Goal: Transaction & Acquisition: Purchase product/service

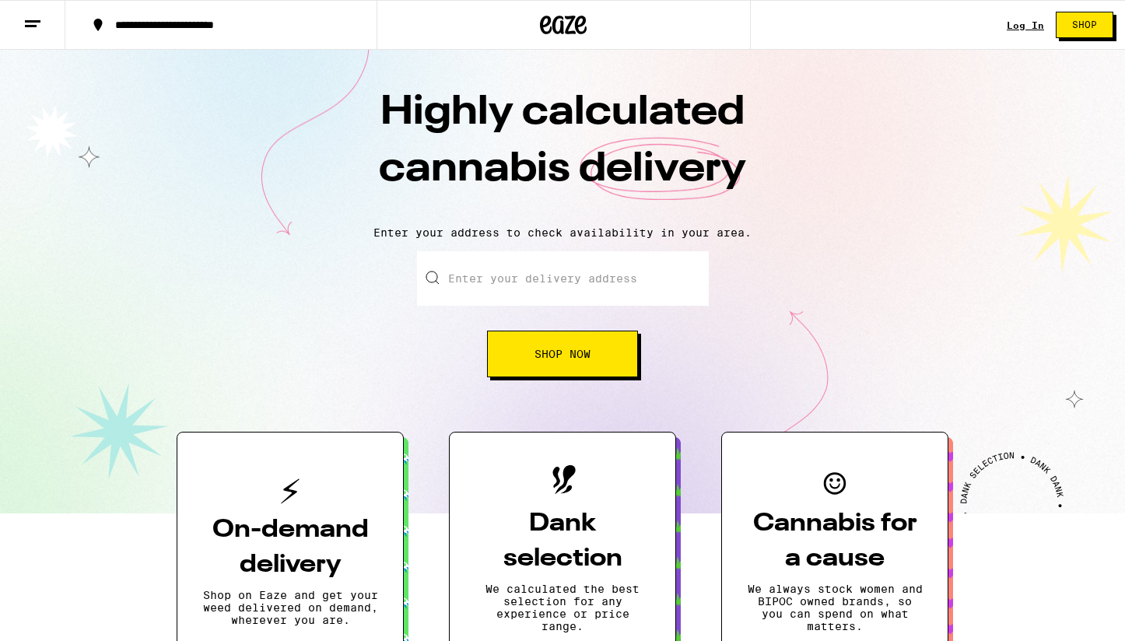
click at [555, 298] on input "Enter your delivery address" at bounding box center [563, 278] width 292 height 54
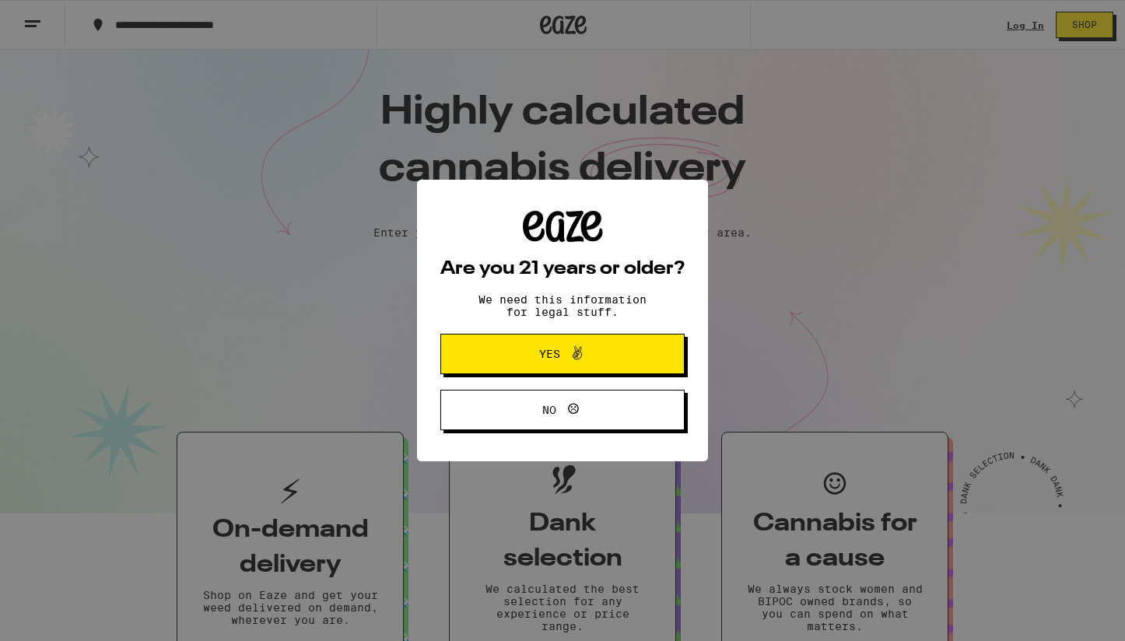
click at [475, 356] on button "Yes" at bounding box center [562, 354] width 244 height 40
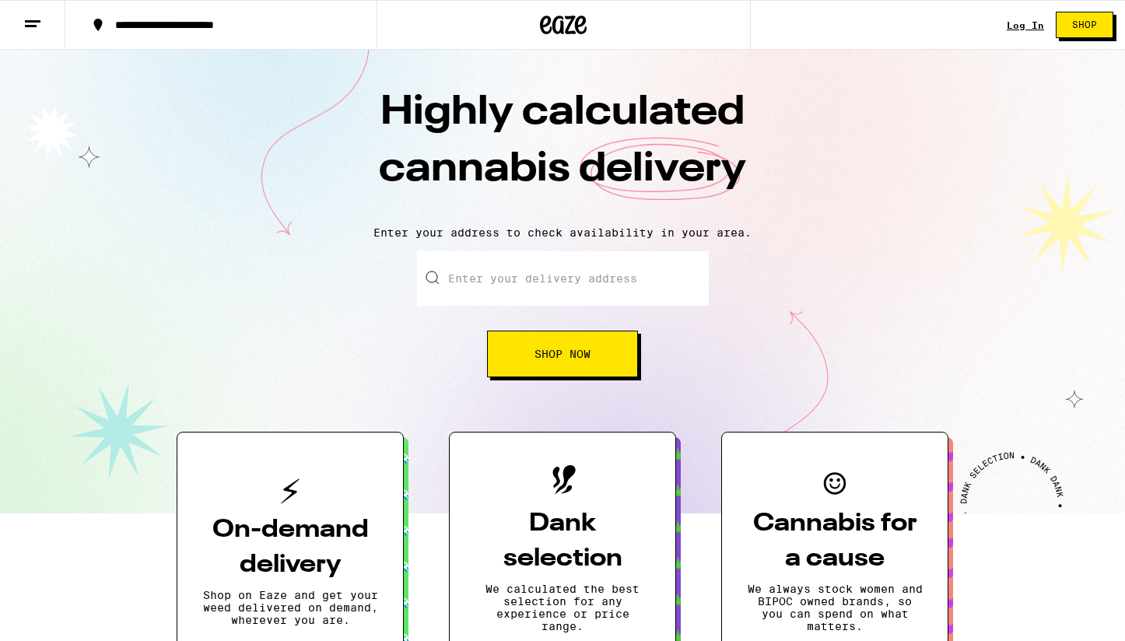
click at [528, 289] on input "Enter your delivery address" at bounding box center [563, 278] width 292 height 54
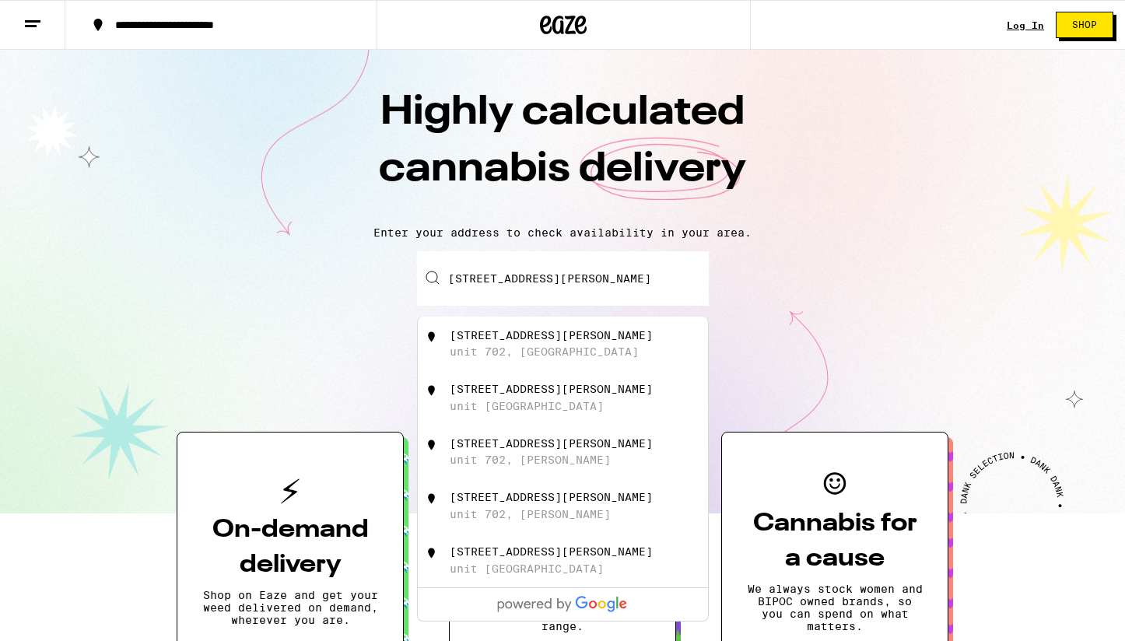
click at [561, 355] on div "unit 702, [GEOGRAPHIC_DATA]" at bounding box center [544, 351] width 189 height 12
type input "[STREET_ADDRESS][PERSON_NAME]"
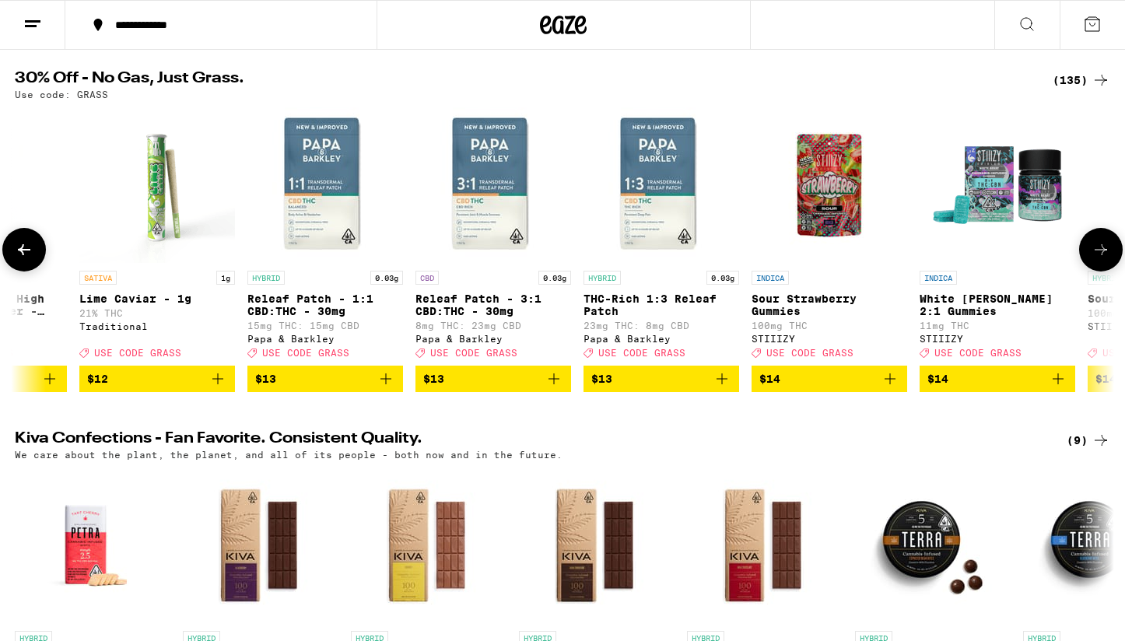
scroll to position [0, 1441]
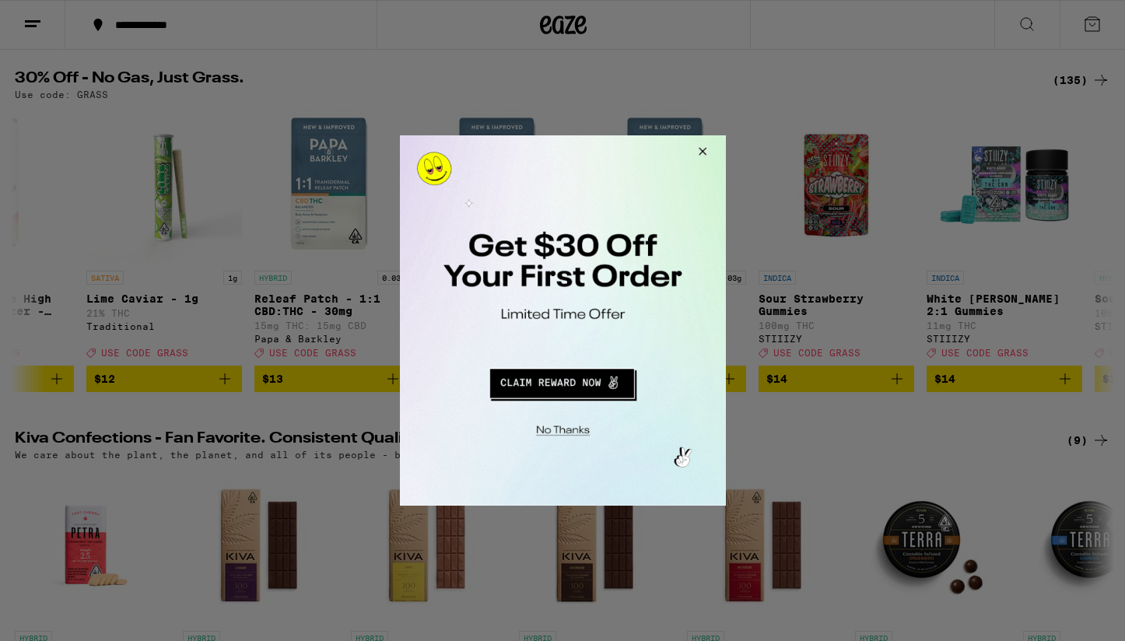
click at [705, 152] on button "Close Modal" at bounding box center [699, 153] width 42 height 37
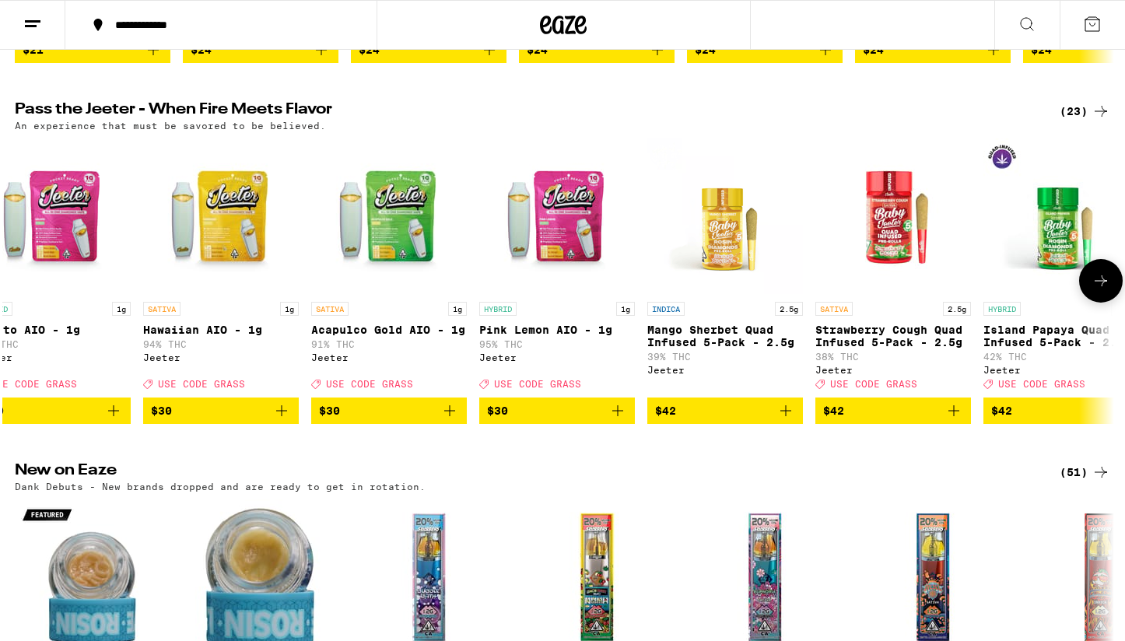
scroll to position [0, 0]
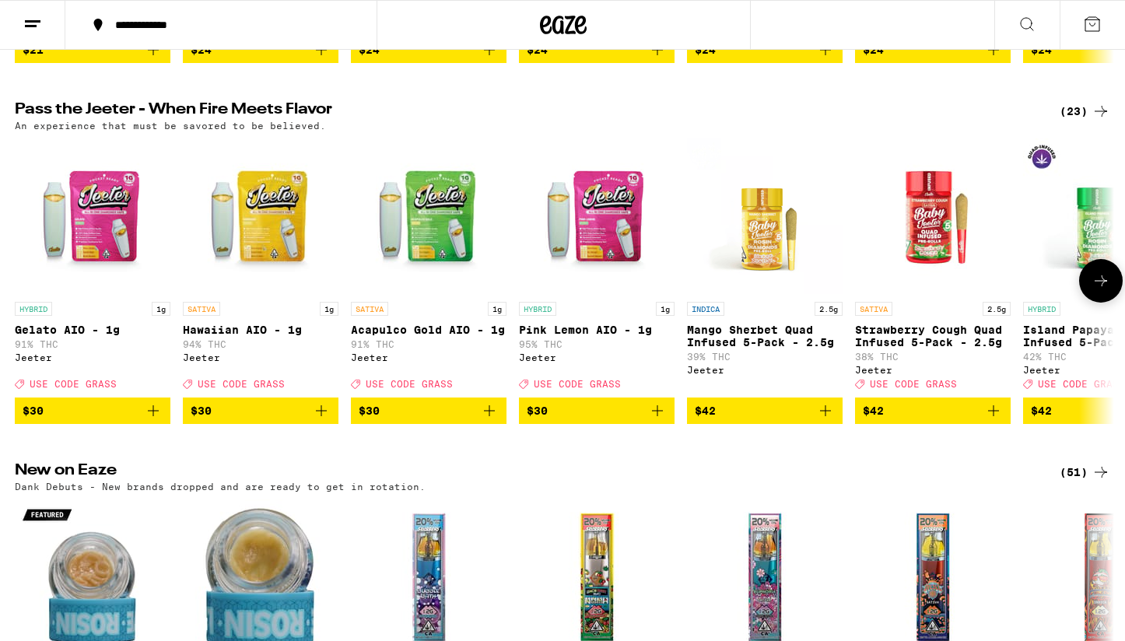
click at [155, 420] on icon "Add to bag" at bounding box center [153, 410] width 19 height 19
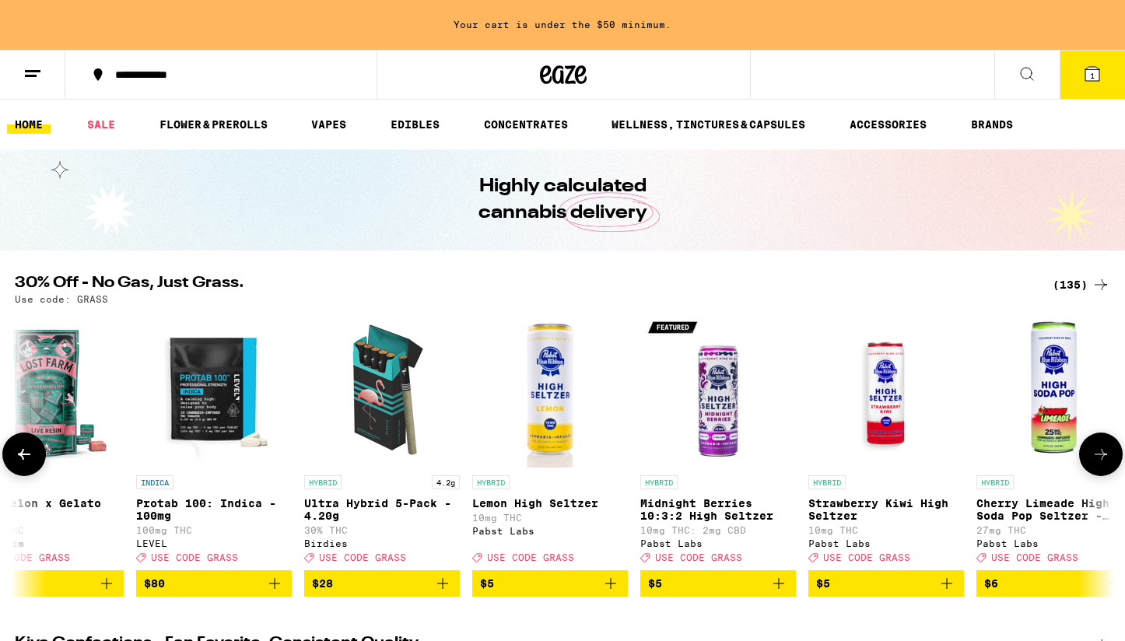
scroll to position [0, 268]
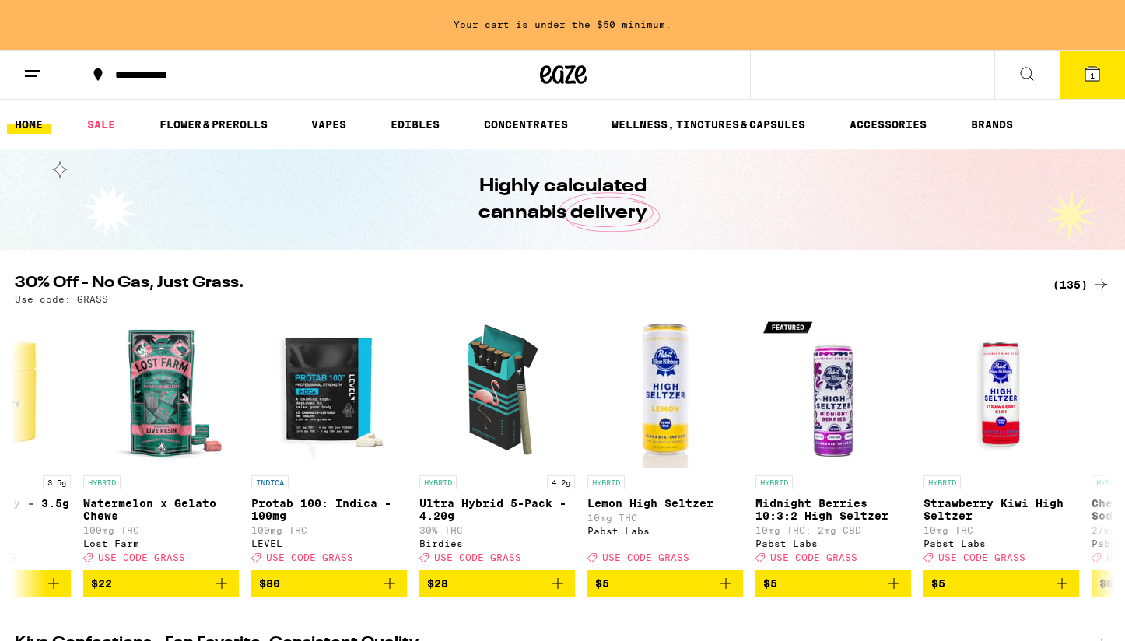
click at [1100, 281] on icon at bounding box center [1100, 284] width 19 height 19
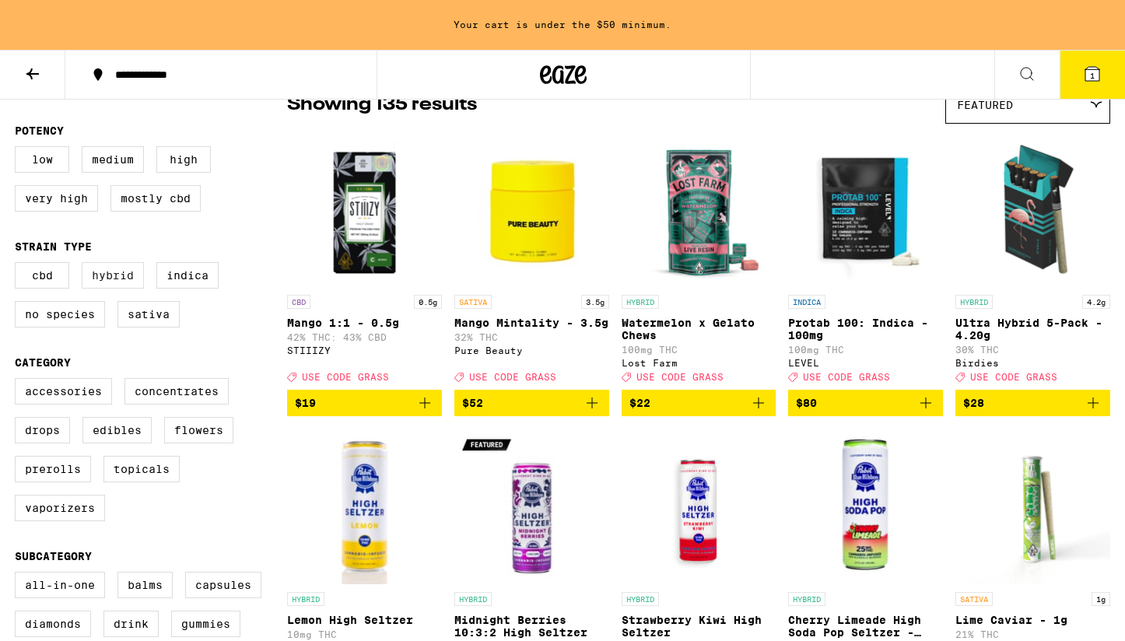
scroll to position [145, 0]
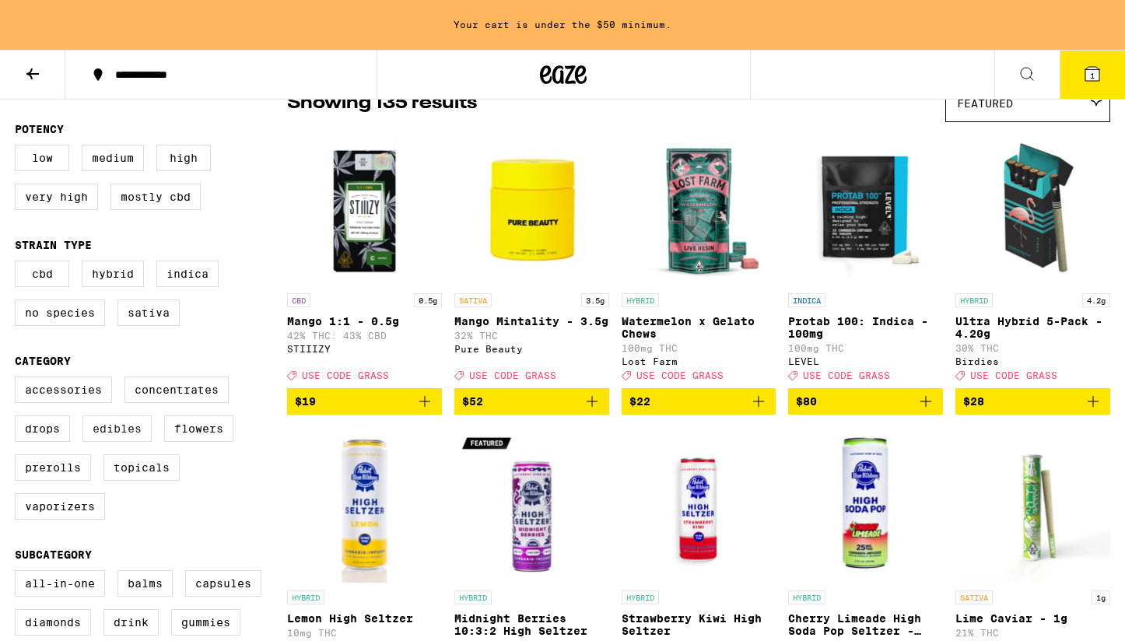
click at [126, 442] on label "Edibles" at bounding box center [116, 428] width 69 height 26
click at [19, 380] on input "Edibles" at bounding box center [18, 379] width 1 height 1
checkbox input "true"
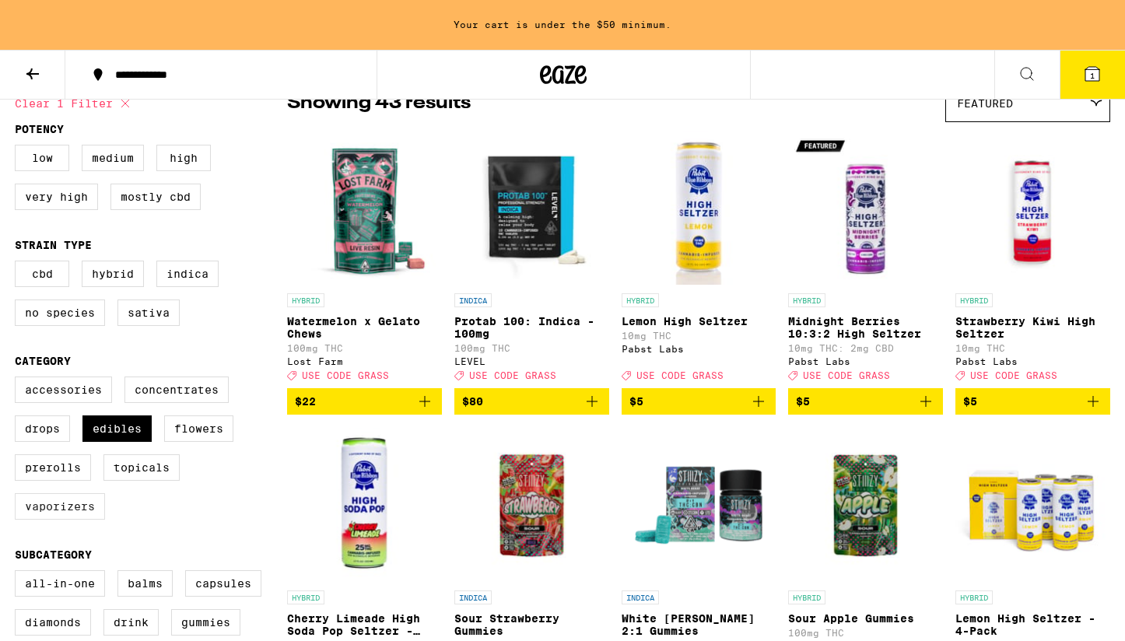
click at [79, 520] on label "Vaporizers" at bounding box center [60, 506] width 90 height 26
click at [19, 380] on input "Vaporizers" at bounding box center [18, 379] width 1 height 1
checkbox input "true"
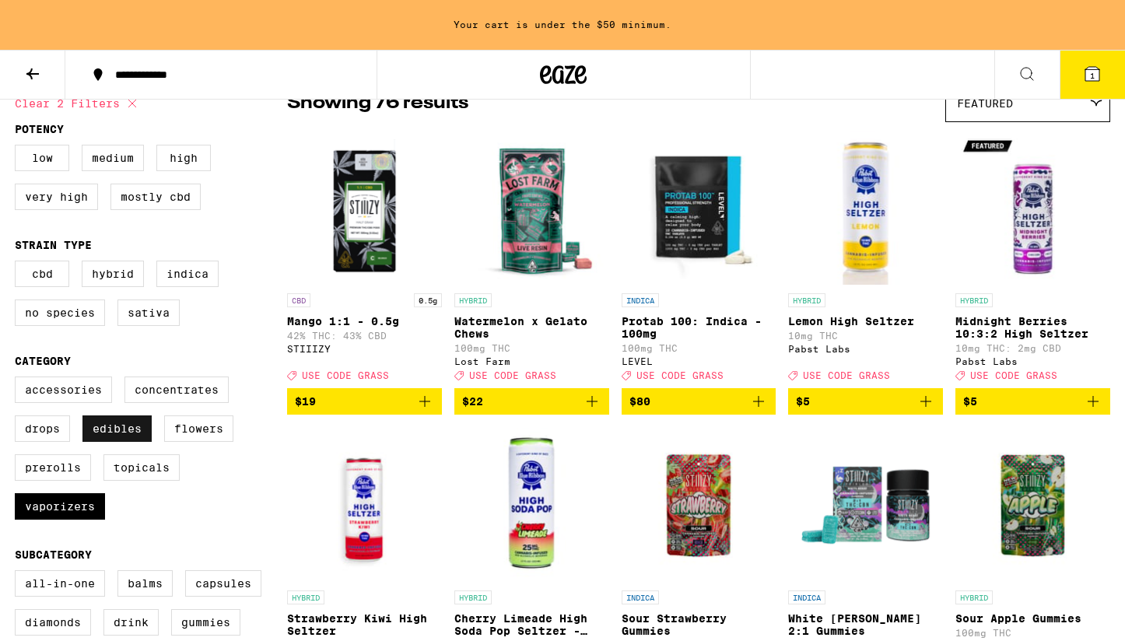
click at [118, 442] on label "Edibles" at bounding box center [116, 428] width 69 height 26
click at [19, 380] on input "Edibles" at bounding box center [18, 379] width 1 height 1
checkbox input "false"
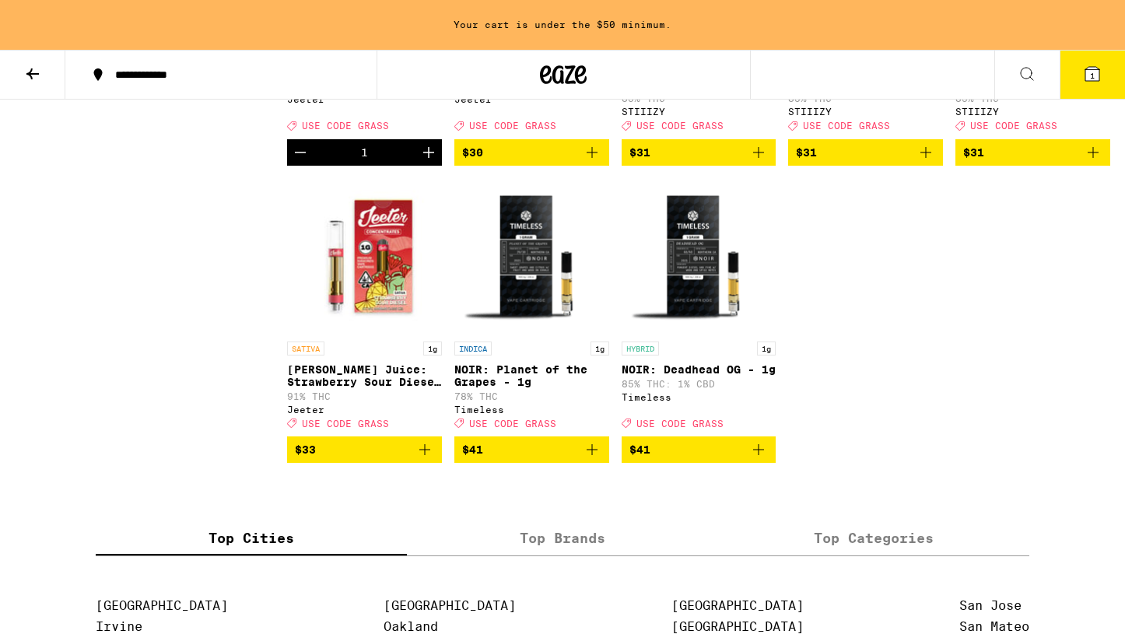
scroll to position [1872, 0]
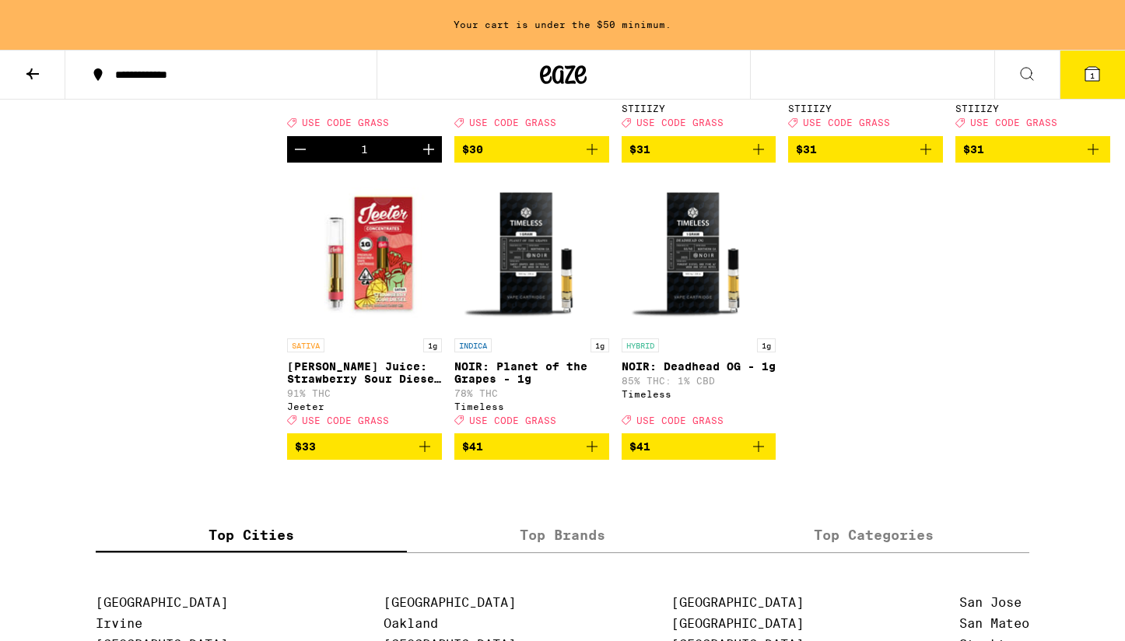
click at [516, 331] on img "Open page for NOIR: Planet of the Grapes - 1g from Timeless" at bounding box center [531, 253] width 155 height 156
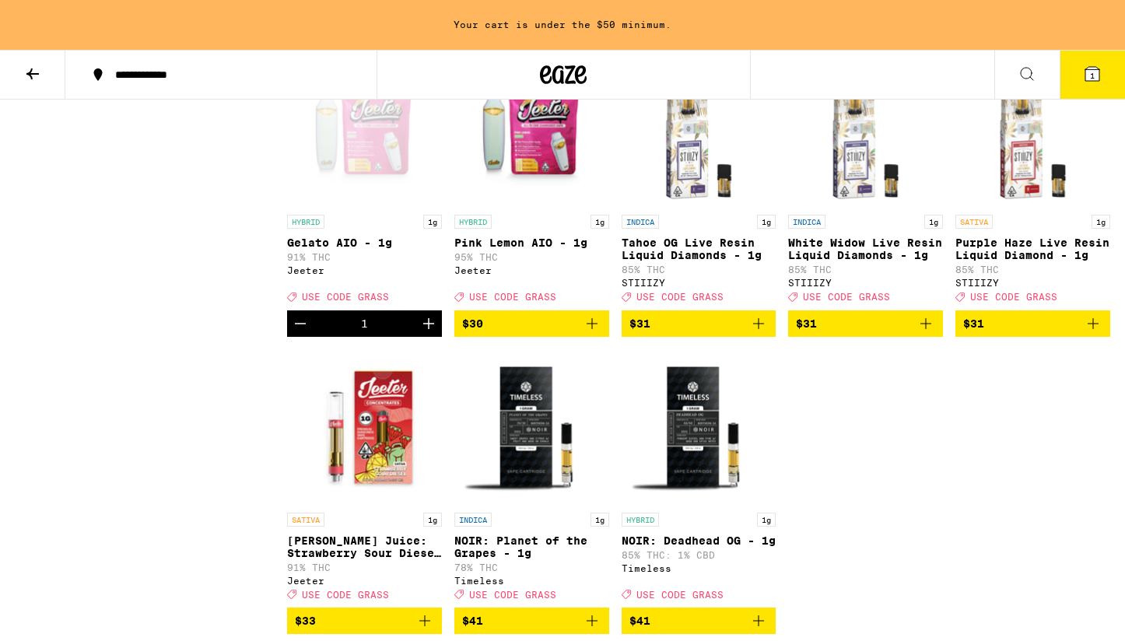
scroll to position [1699, 0]
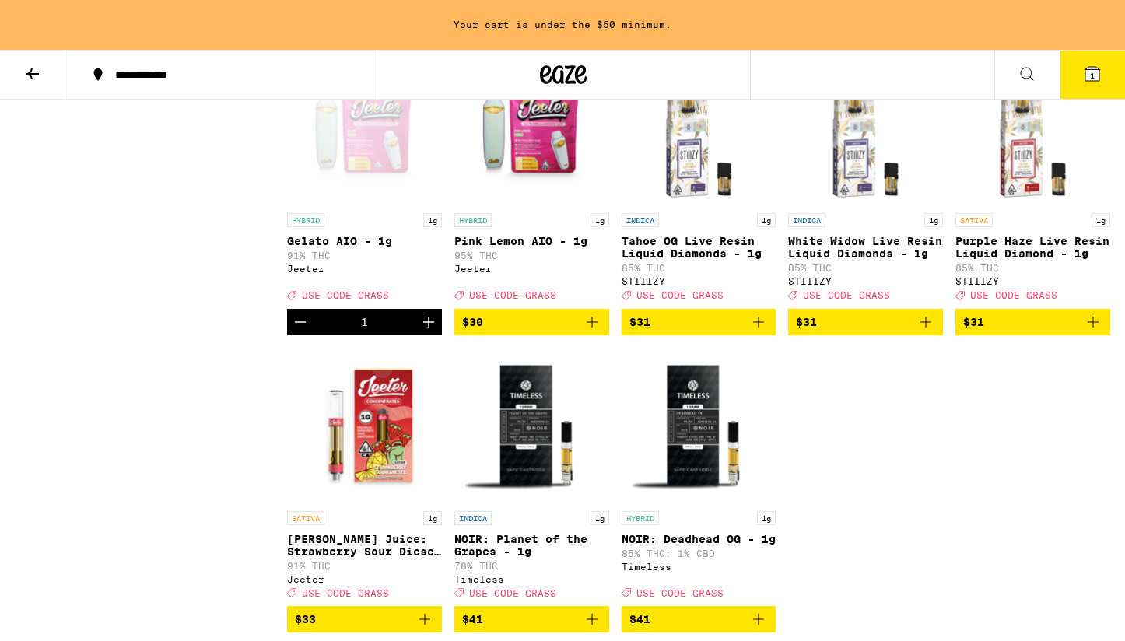
click at [526, 205] on img "Open page for Pink Lemon AIO - 1g from Jeeter" at bounding box center [531, 128] width 155 height 156
click at [528, 169] on img "Open page for Pink Lemon AIO - 1g from Jeeter" at bounding box center [531, 128] width 155 height 156
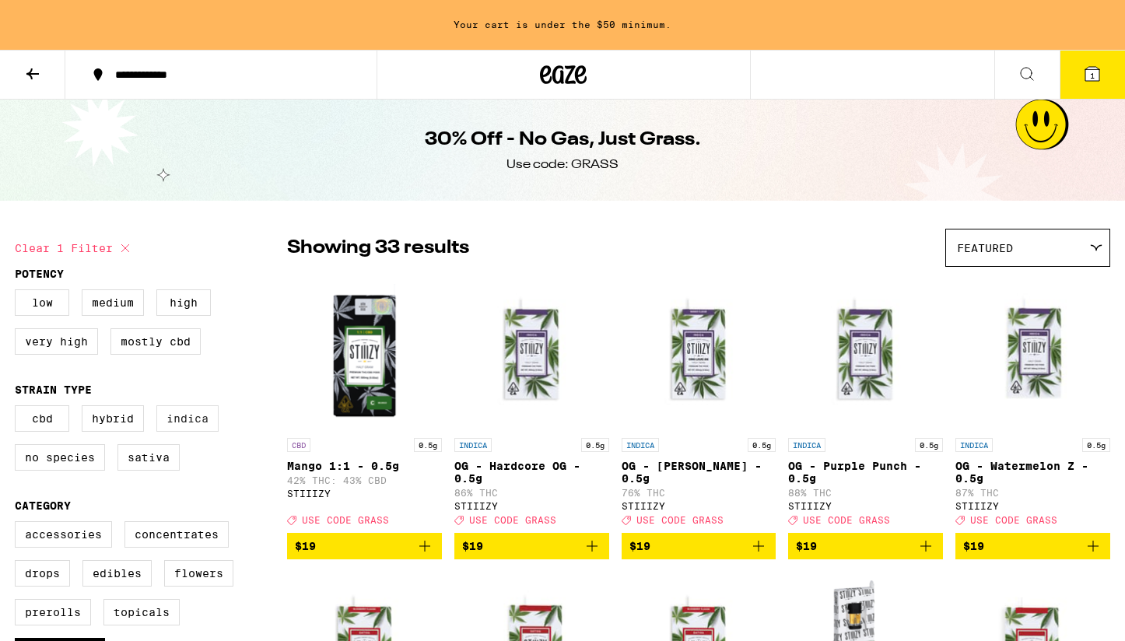
scroll to position [268, 0]
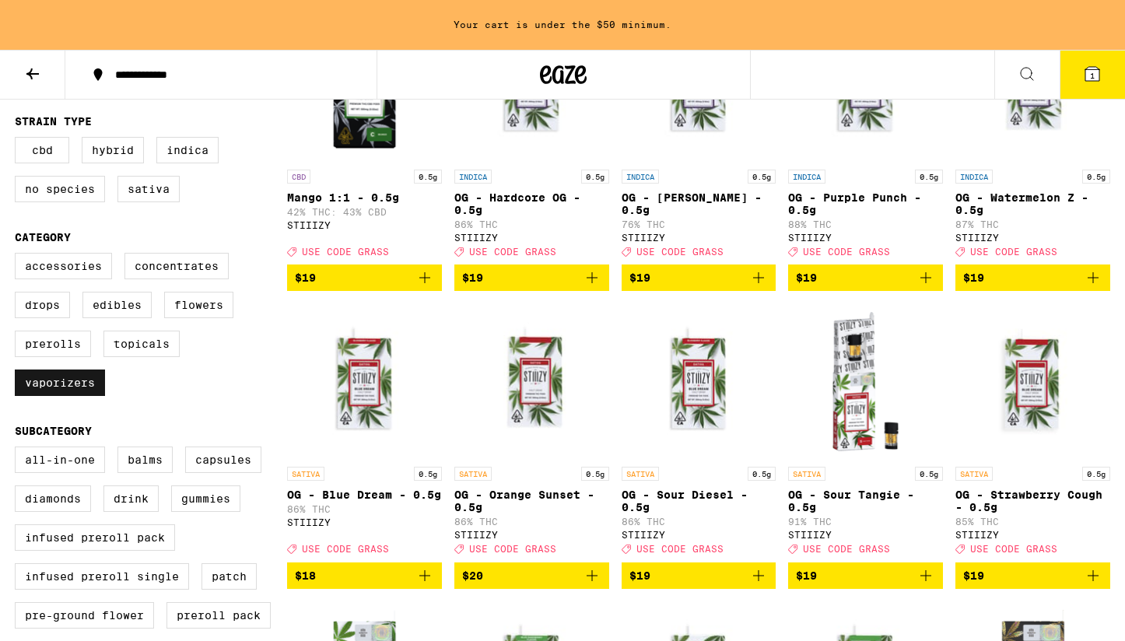
click at [81, 396] on label "Vaporizers" at bounding box center [60, 382] width 90 height 26
click at [19, 256] on input "Vaporizers" at bounding box center [18, 255] width 1 height 1
checkbox input "false"
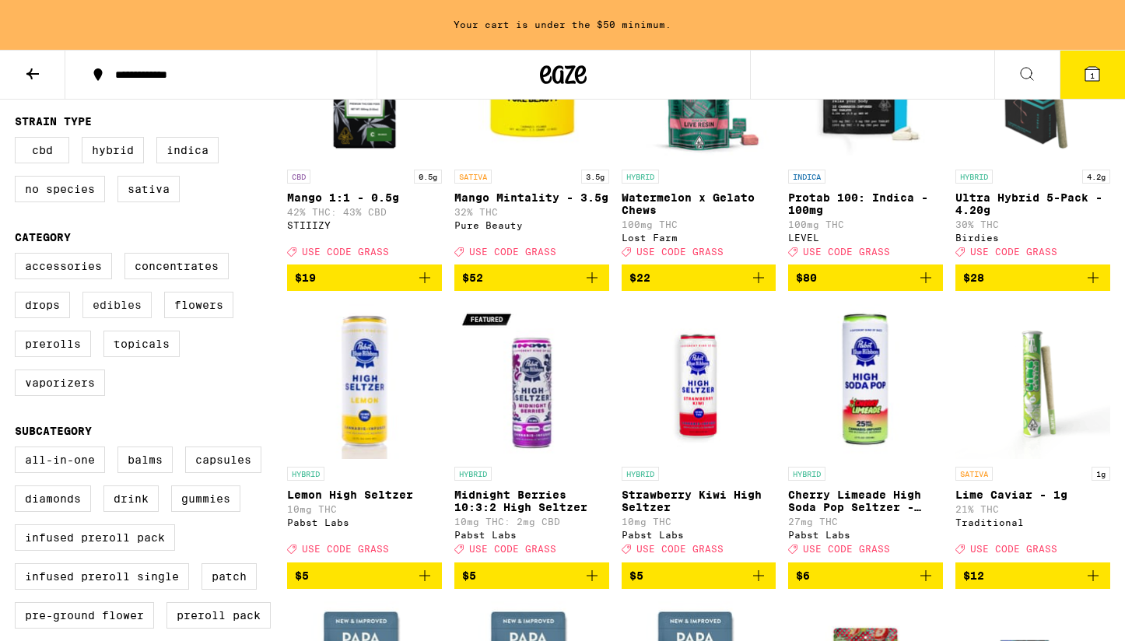
click at [116, 318] on label "Edibles" at bounding box center [116, 305] width 69 height 26
click at [19, 256] on input "Edibles" at bounding box center [18, 255] width 1 height 1
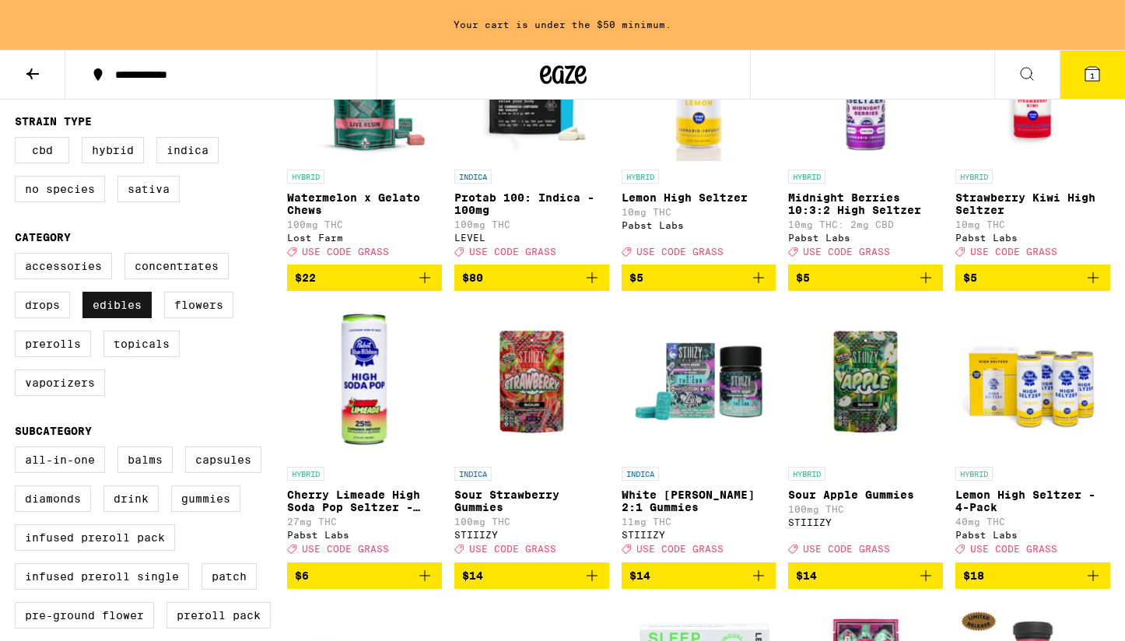
click at [126, 318] on label "Edibles" at bounding box center [116, 305] width 69 height 26
click at [19, 256] on input "Edibles" at bounding box center [18, 255] width 1 height 1
checkbox input "false"
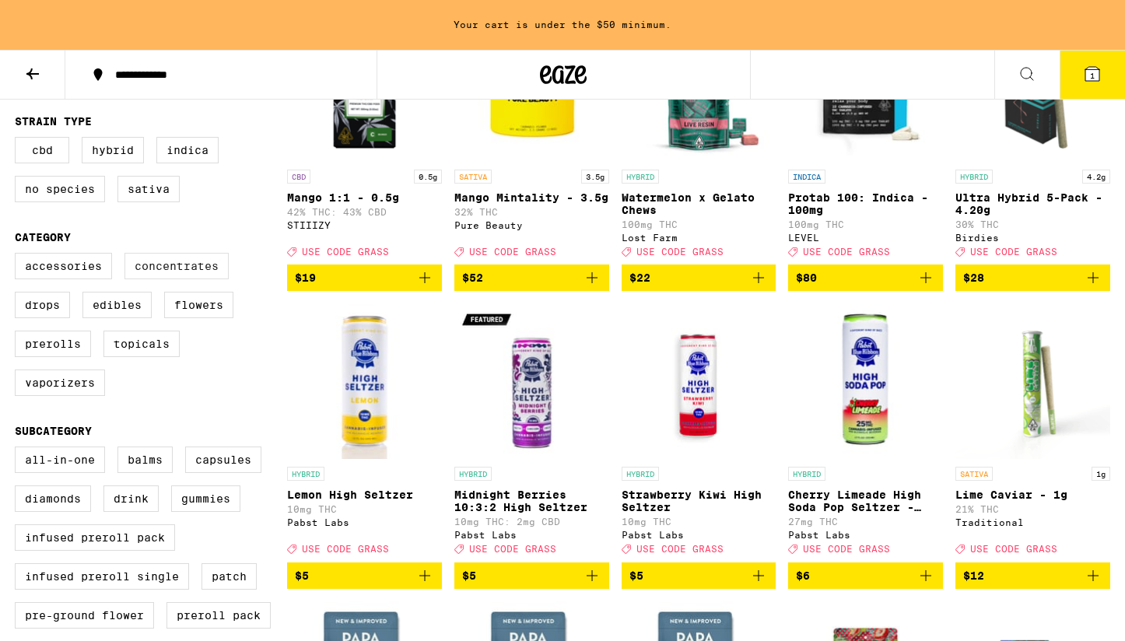
click at [166, 279] on label "Concentrates" at bounding box center [176, 266] width 104 height 26
click at [19, 256] on input "Concentrates" at bounding box center [18, 255] width 1 height 1
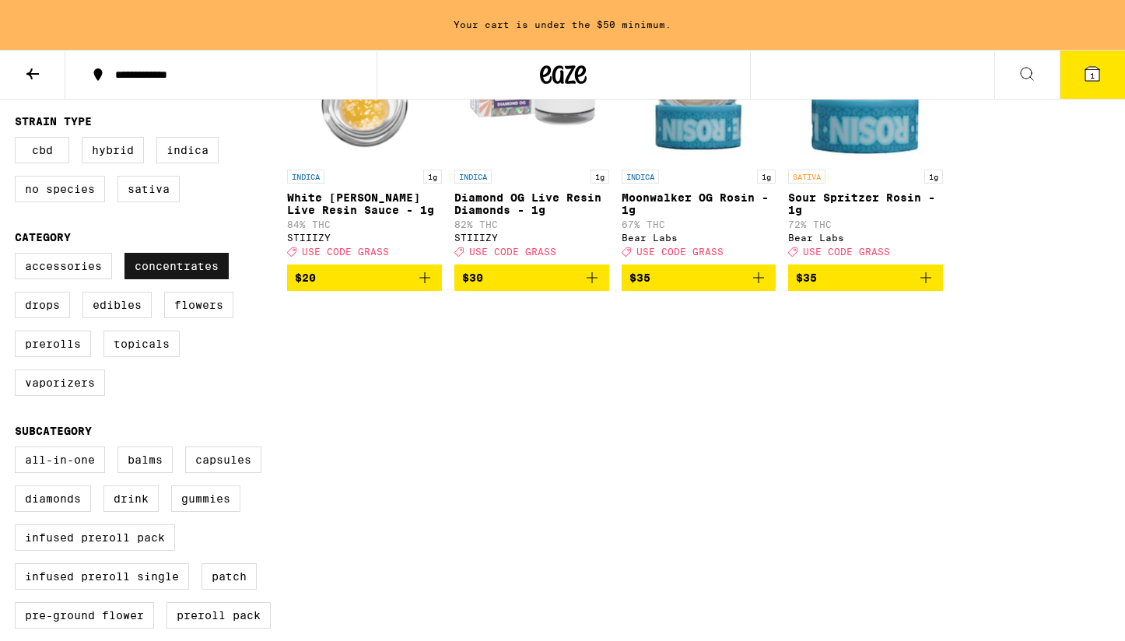
click at [166, 279] on label "Concentrates" at bounding box center [176, 266] width 104 height 26
click at [19, 256] on input "Concentrates" at bounding box center [18, 255] width 1 height 1
checkbox input "false"
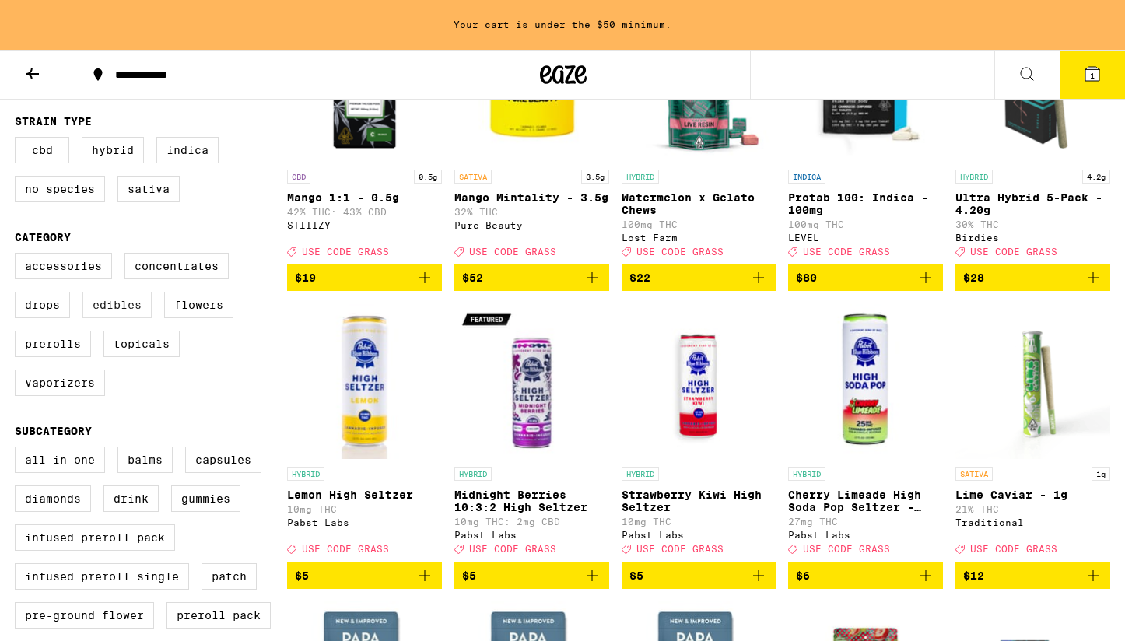
click at [123, 312] on label "Edibles" at bounding box center [116, 305] width 69 height 26
click at [19, 256] on input "Edibles" at bounding box center [18, 255] width 1 height 1
checkbox input "true"
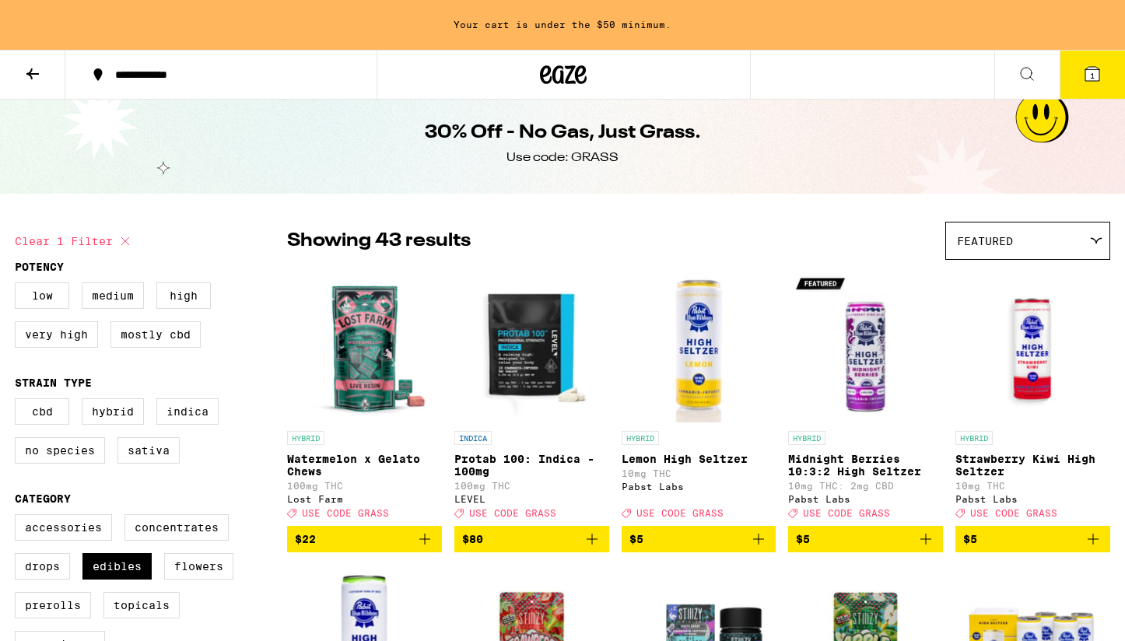
scroll to position [2, 0]
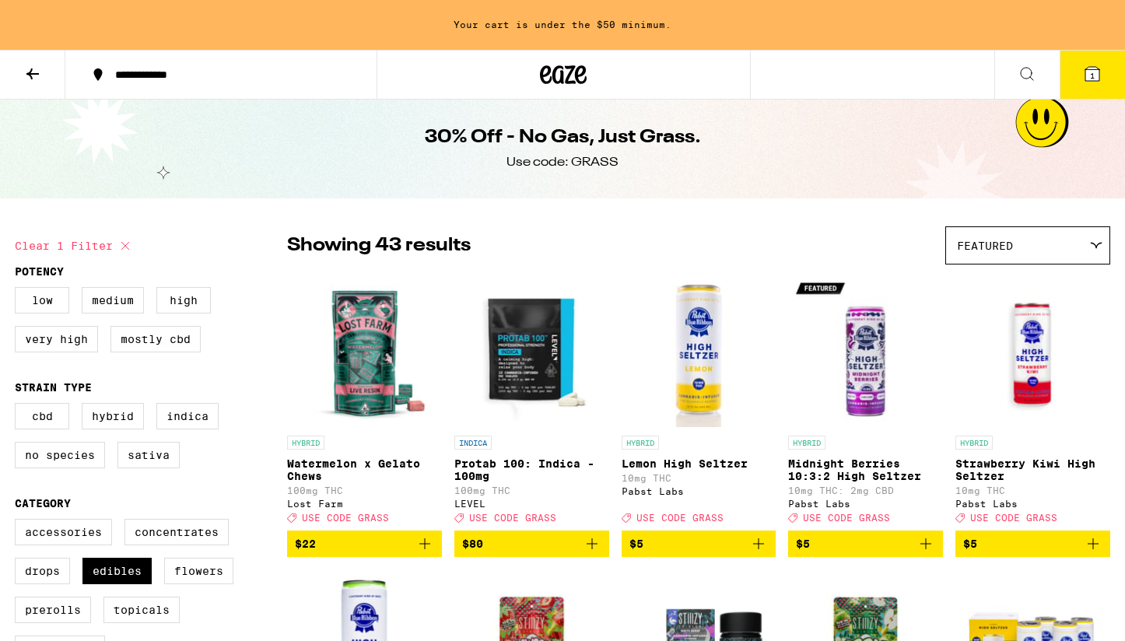
click at [1060, 236] on div "Featured" at bounding box center [1027, 245] width 163 height 37
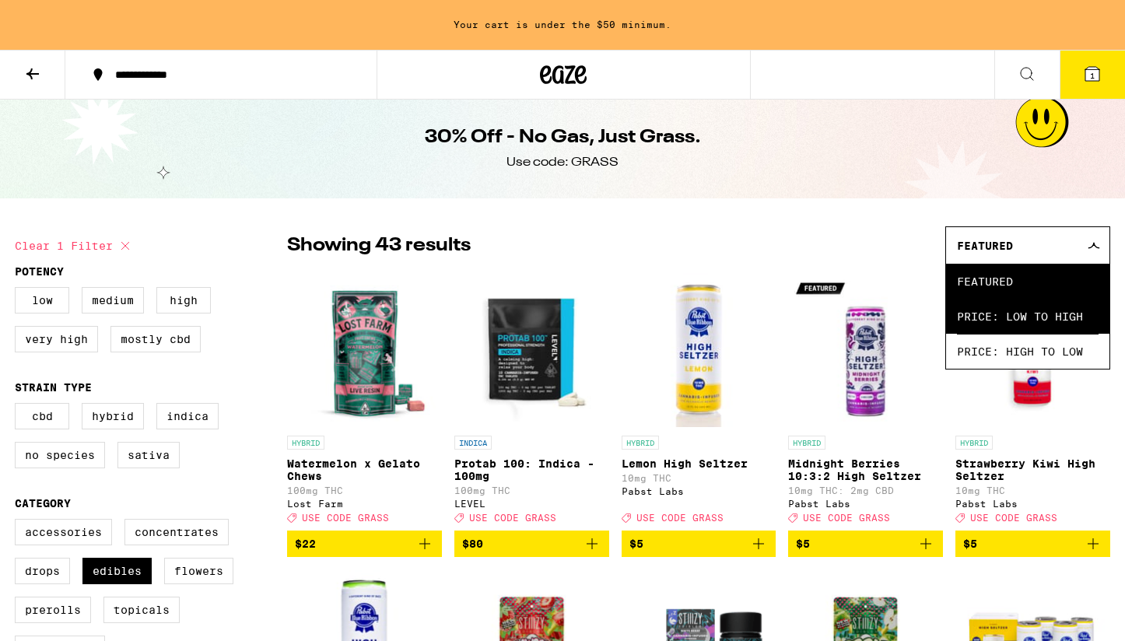
click at [1063, 306] on span "Price: Low to High" at bounding box center [1028, 316] width 142 height 35
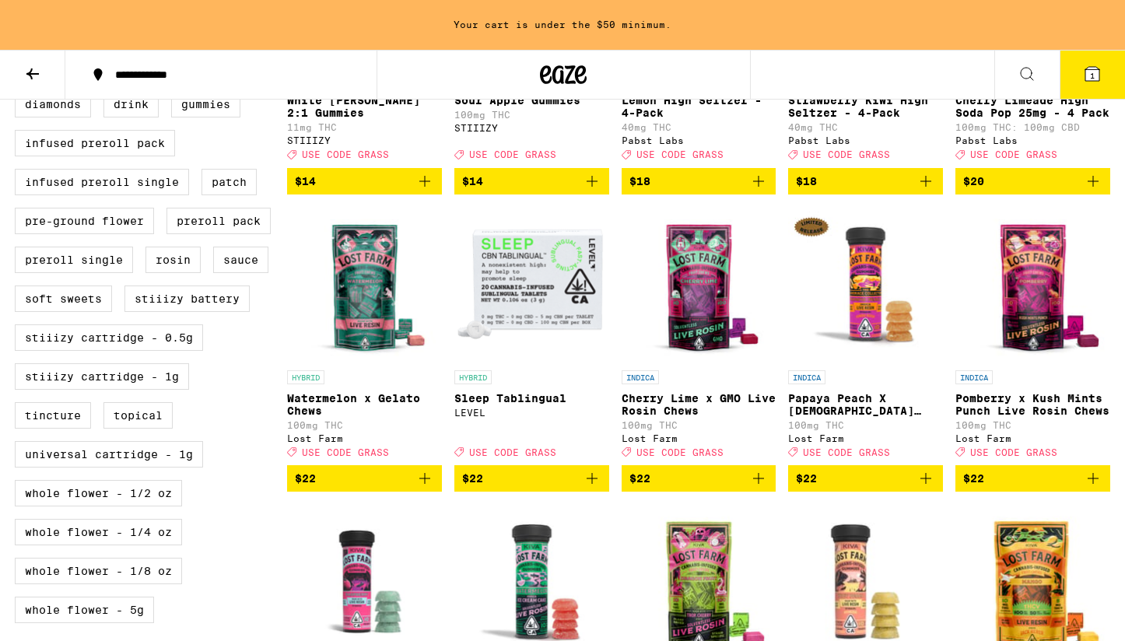
scroll to position [750, 0]
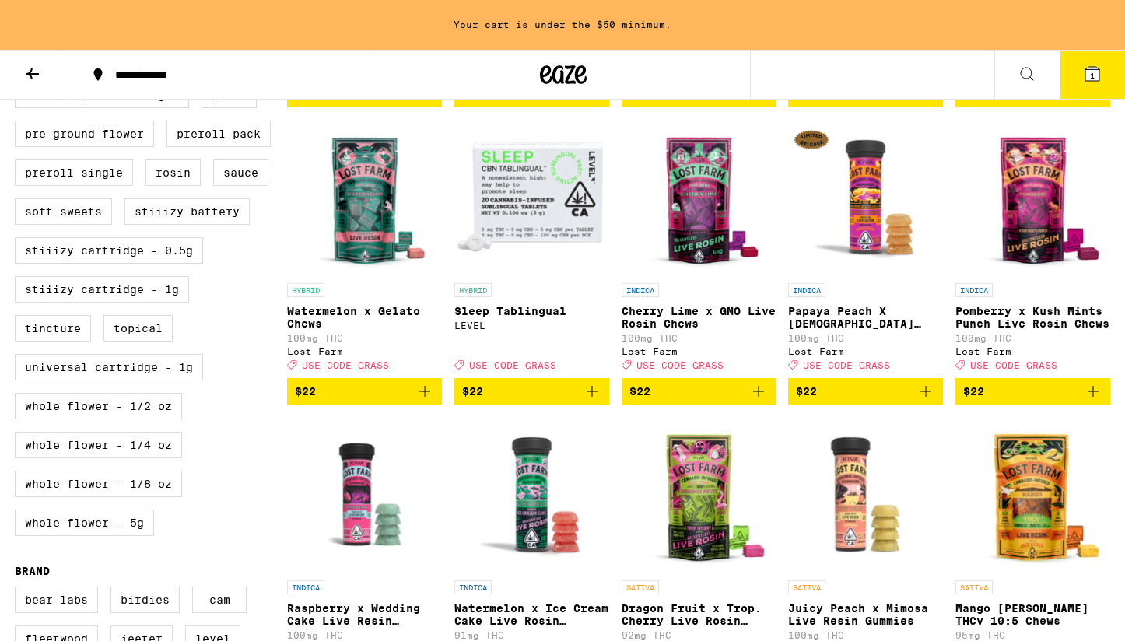
click at [923, 401] on icon "Add to bag" at bounding box center [925, 391] width 19 height 19
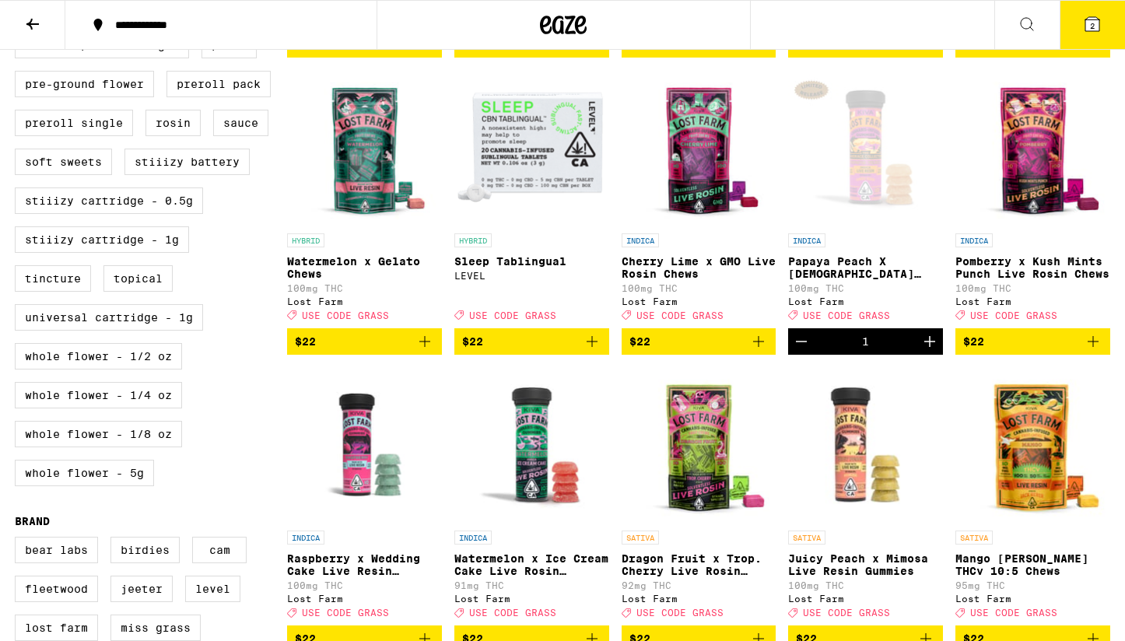
scroll to position [700, 0]
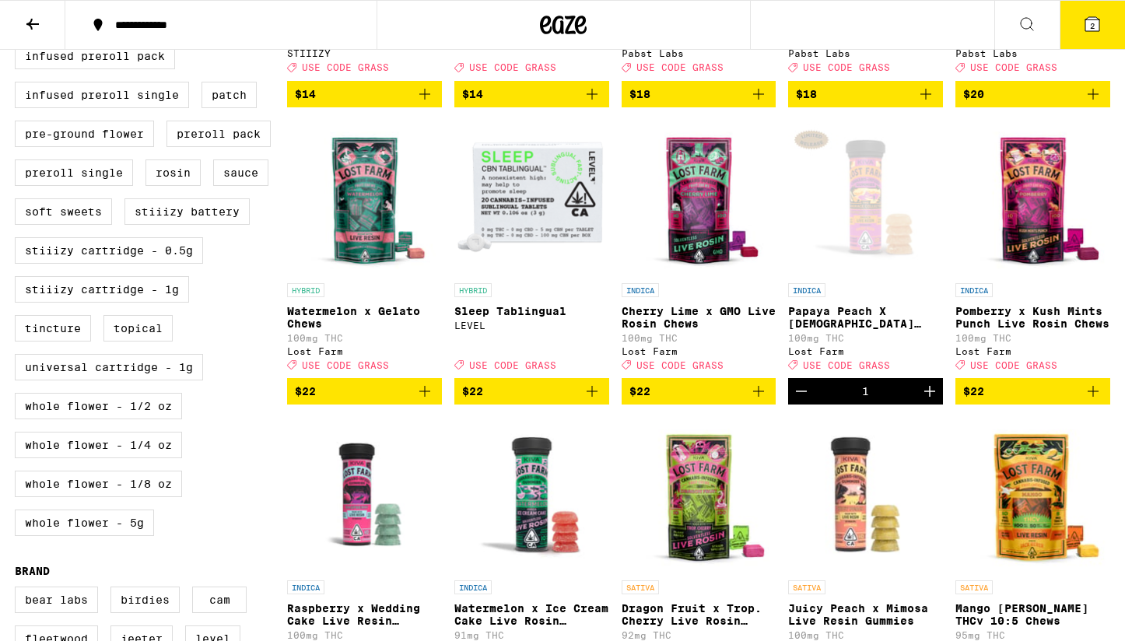
click at [1089, 32] on icon at bounding box center [1092, 24] width 19 height 19
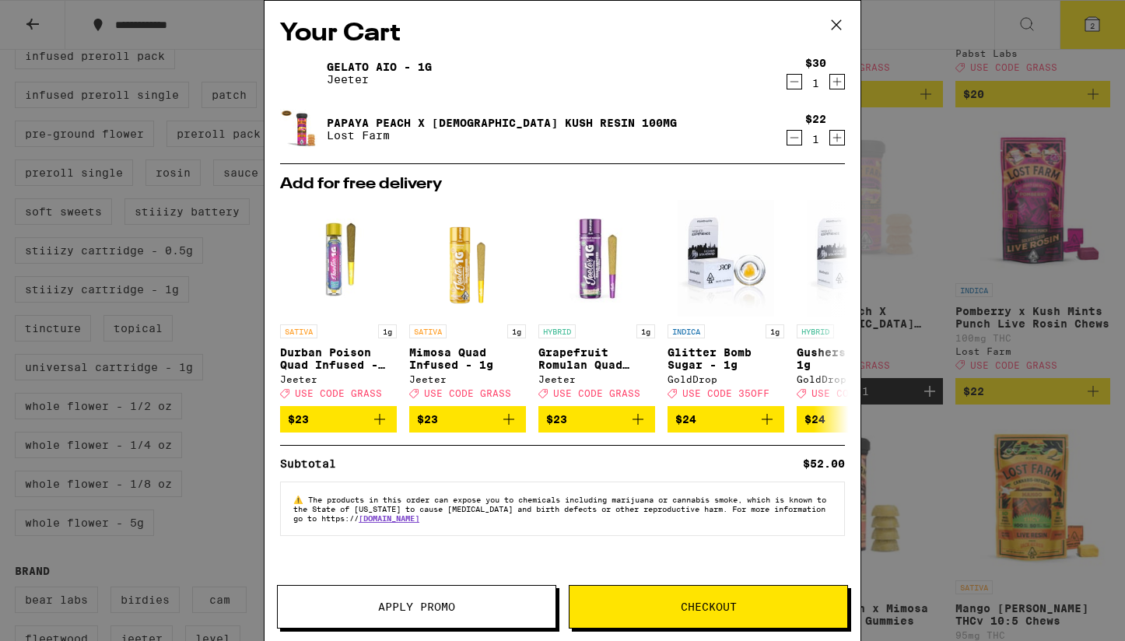
click at [657, 613] on button "Checkout" at bounding box center [708, 607] width 279 height 44
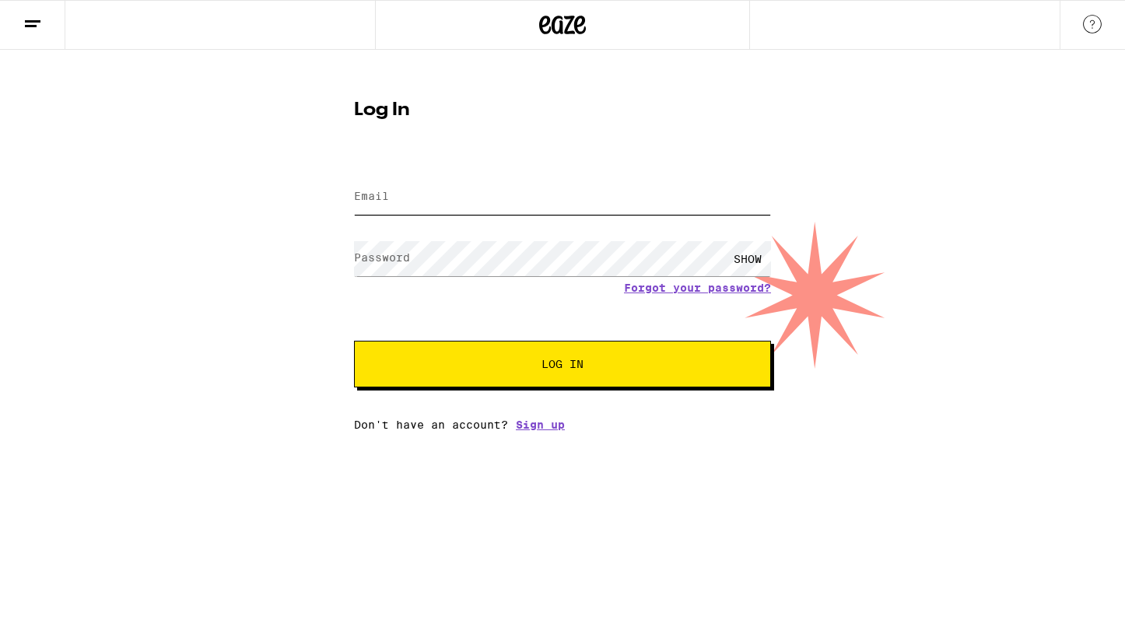
click at [434, 196] on input "Email" at bounding box center [562, 197] width 417 height 35
type input "[EMAIL_ADDRESS][DOMAIN_NAME]"
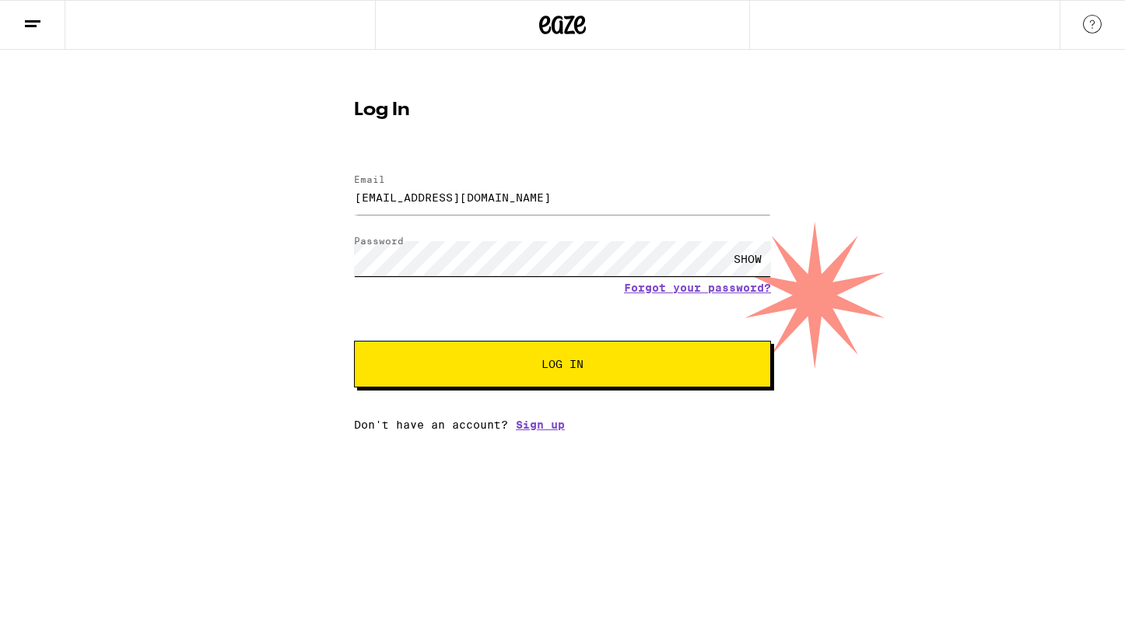
click at [354, 341] on button "Log In" at bounding box center [562, 364] width 417 height 47
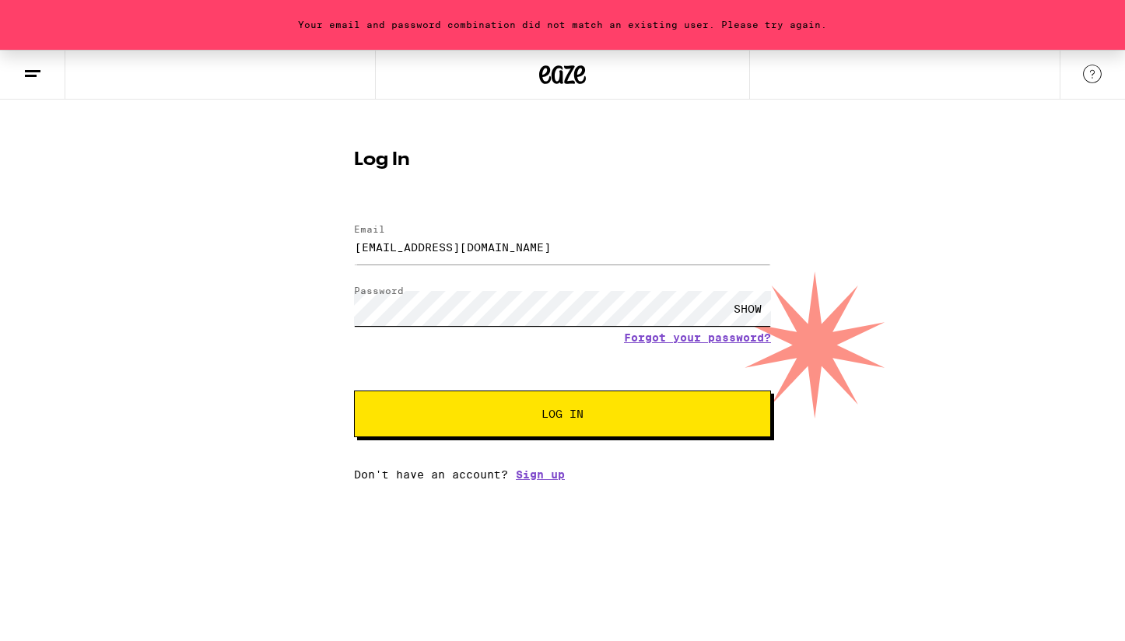
click at [354, 390] on button "Log In" at bounding box center [562, 413] width 417 height 47
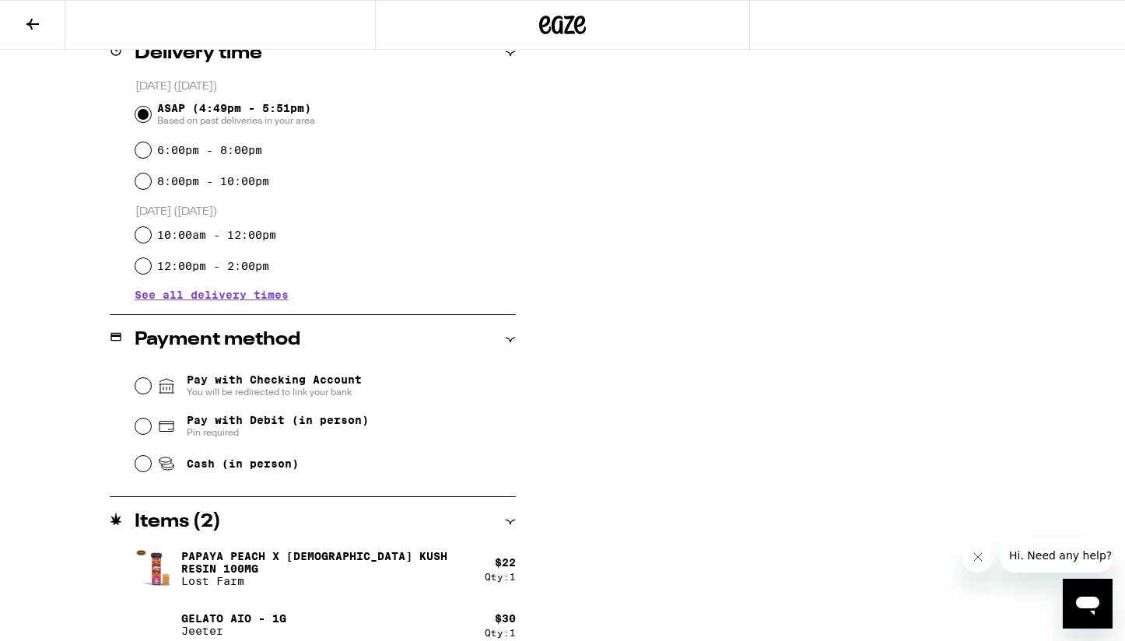
scroll to position [418, 0]
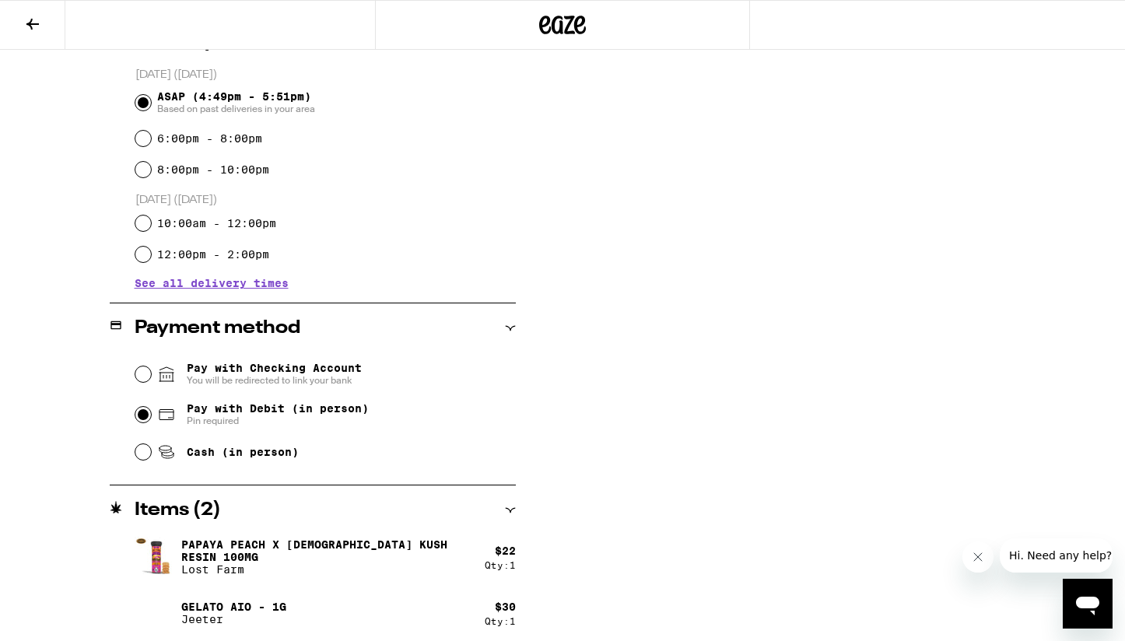
click at [141, 412] on input "Pay with Debit (in person) Pin required" at bounding box center [143, 415] width 16 height 16
radio input "true"
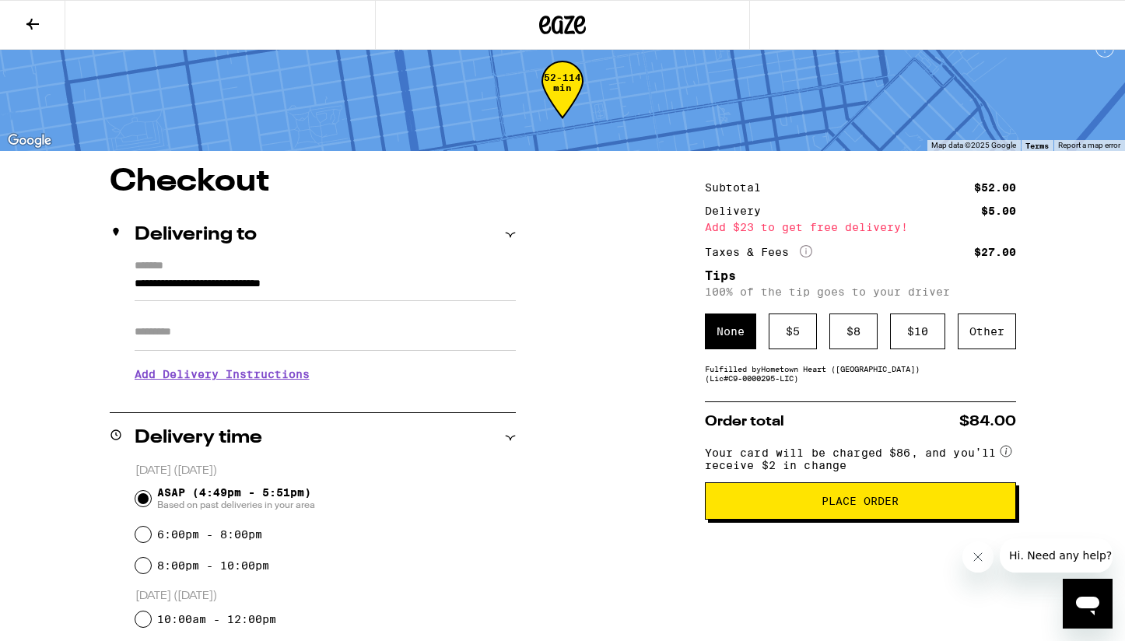
scroll to position [34, 0]
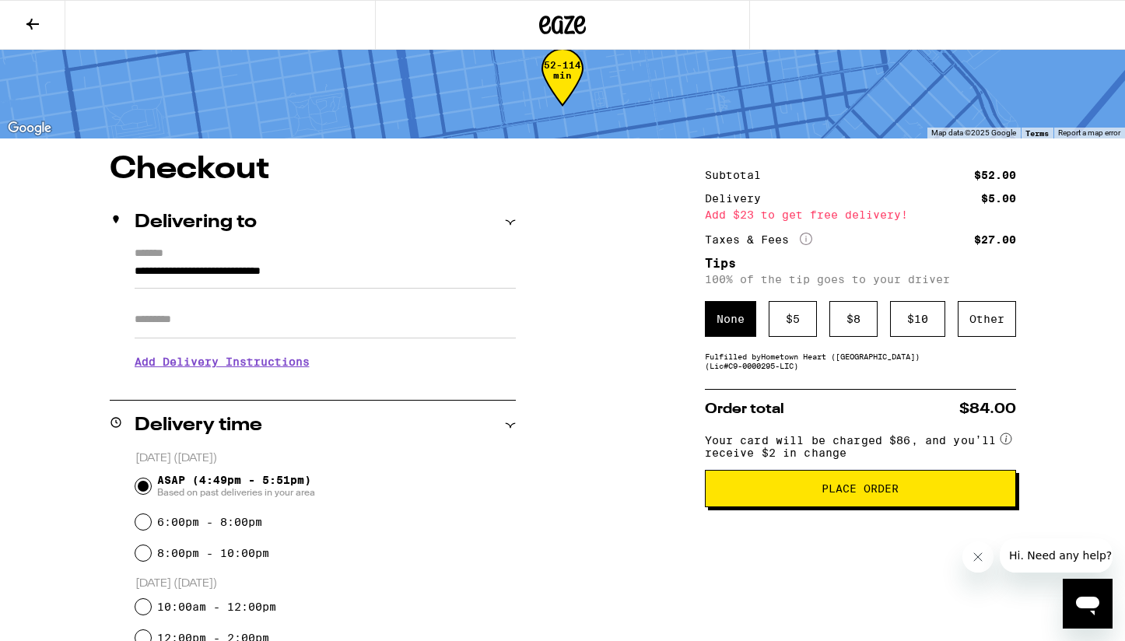
click at [220, 320] on input "Apt/Suite" at bounding box center [325, 319] width 381 height 37
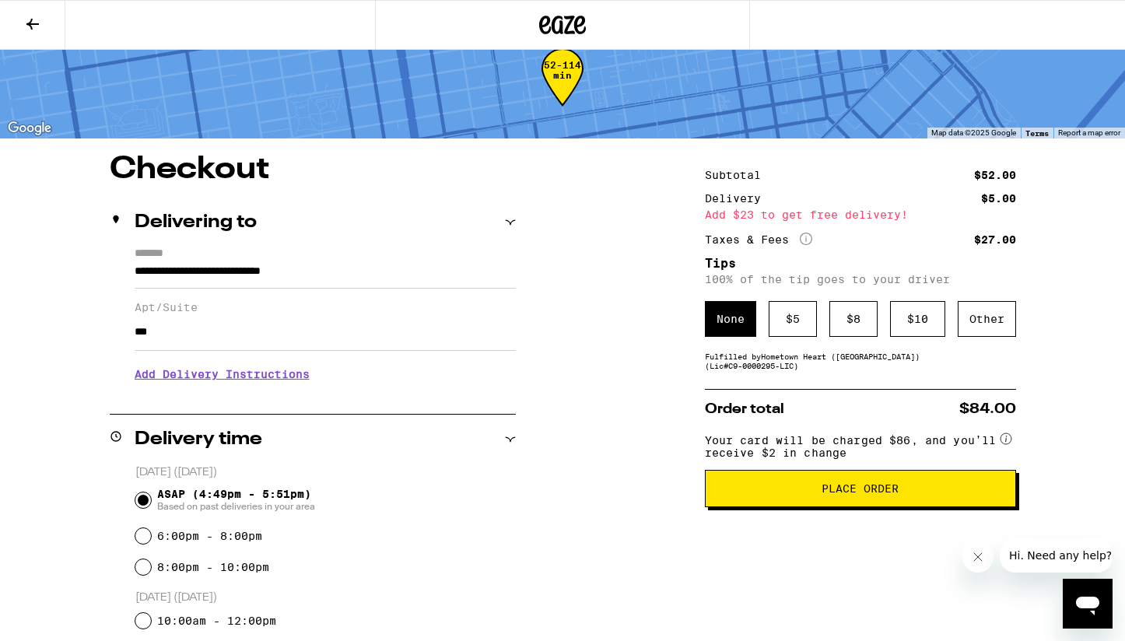
type input "***"
click at [70, 332] on div "**********" at bounding box center [562, 599] width 1120 height 891
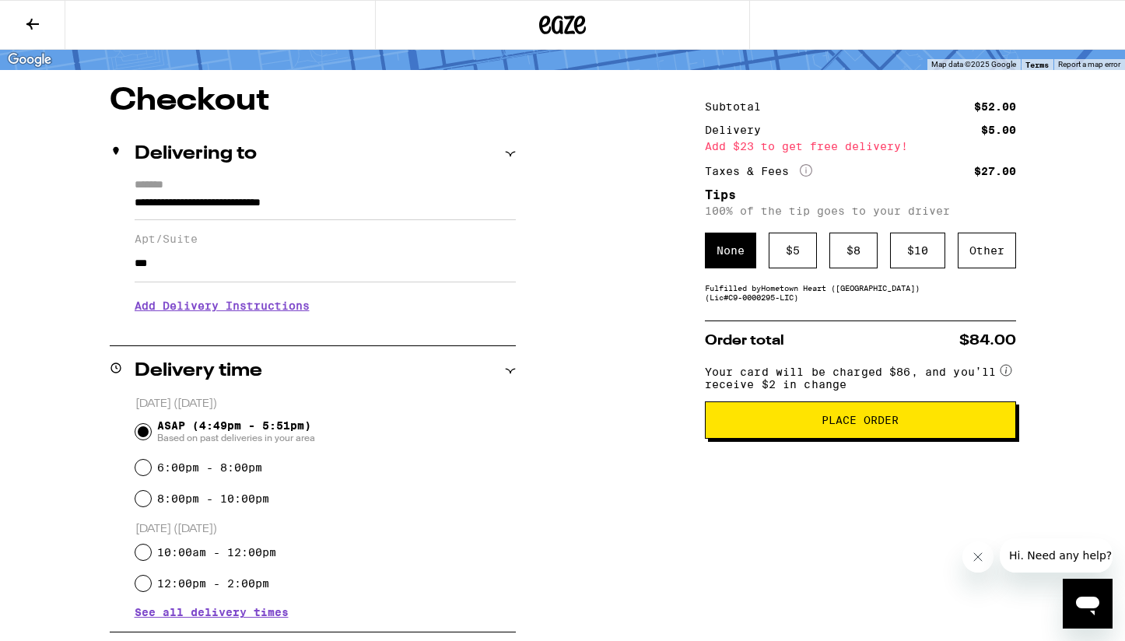
scroll to position [105, 0]
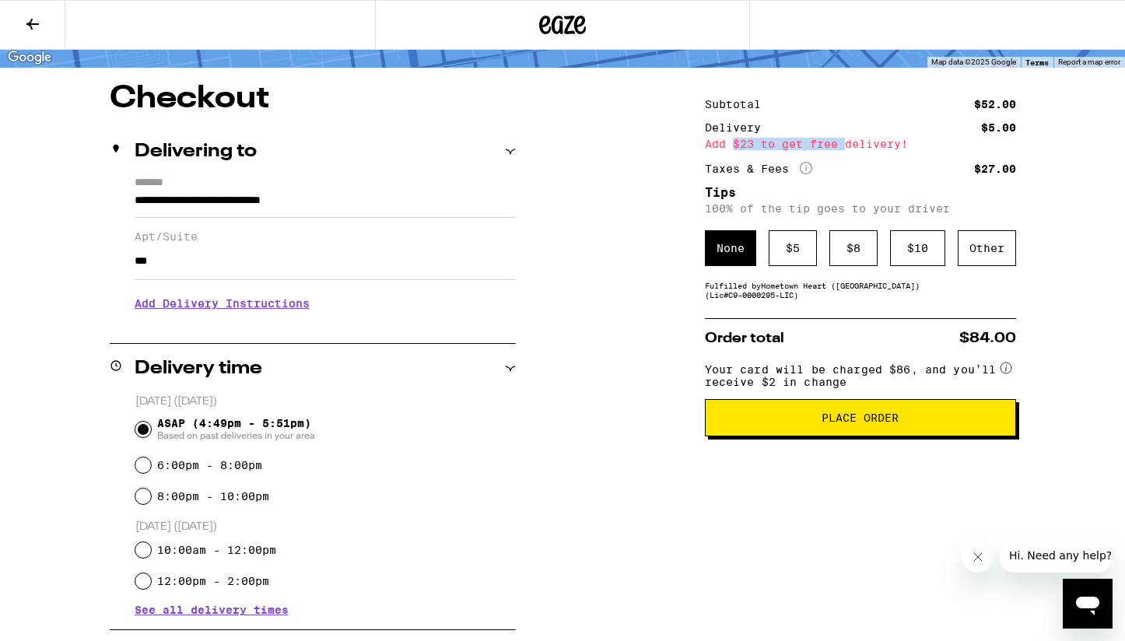
drag, startPoint x: 730, startPoint y: 143, endPoint x: 847, endPoint y: 144, distance: 116.7
click at [848, 144] on div "Add $23 to get free delivery!" at bounding box center [860, 143] width 311 height 11
click at [847, 144] on div "Add $23 to get free delivery!" at bounding box center [860, 143] width 311 height 11
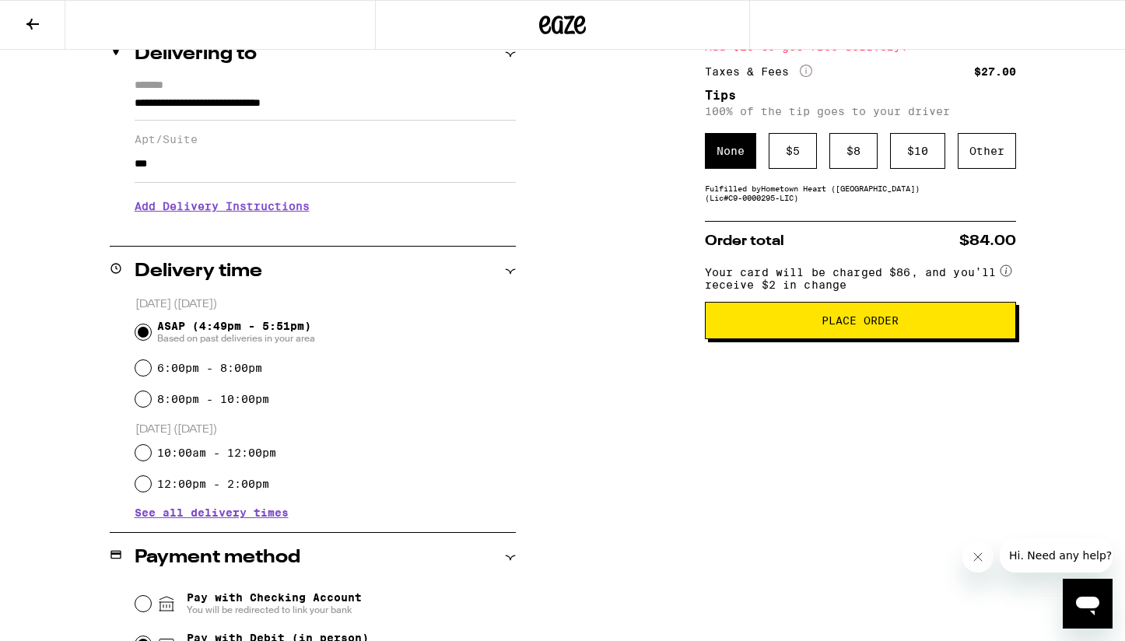
scroll to position [0, 0]
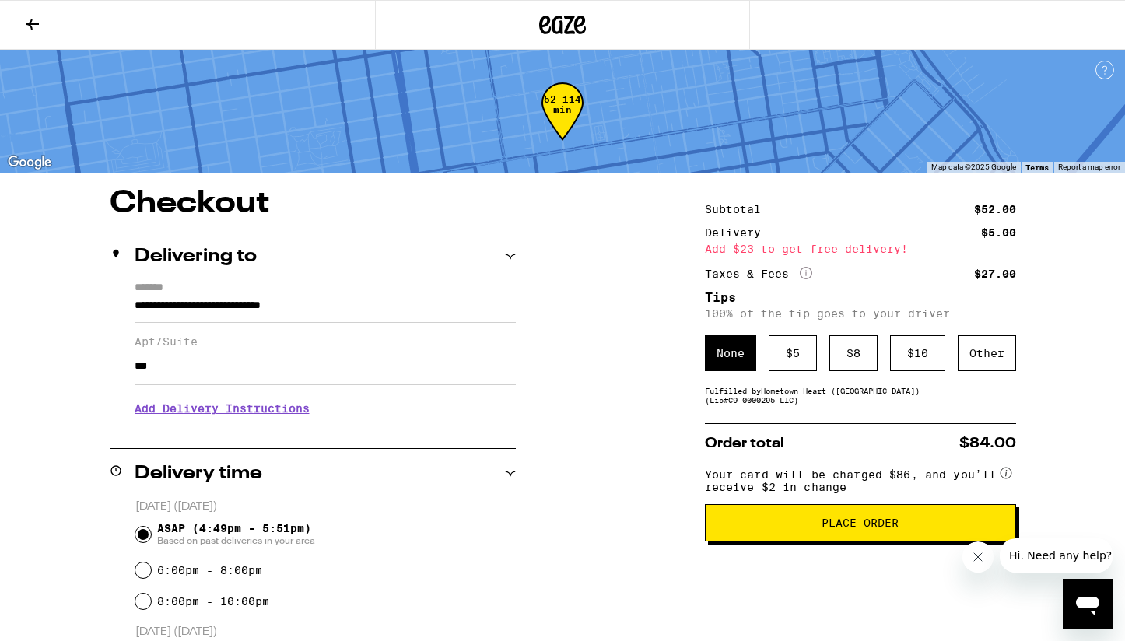
click at [36, 30] on icon at bounding box center [32, 24] width 19 height 19
